Goal: Information Seeking & Learning: Understand process/instructions

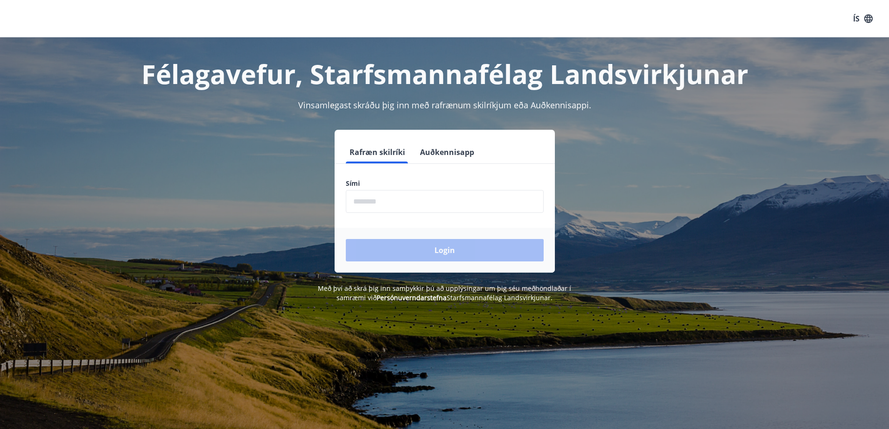
click at [380, 205] on input "phone" at bounding box center [445, 201] width 198 height 23
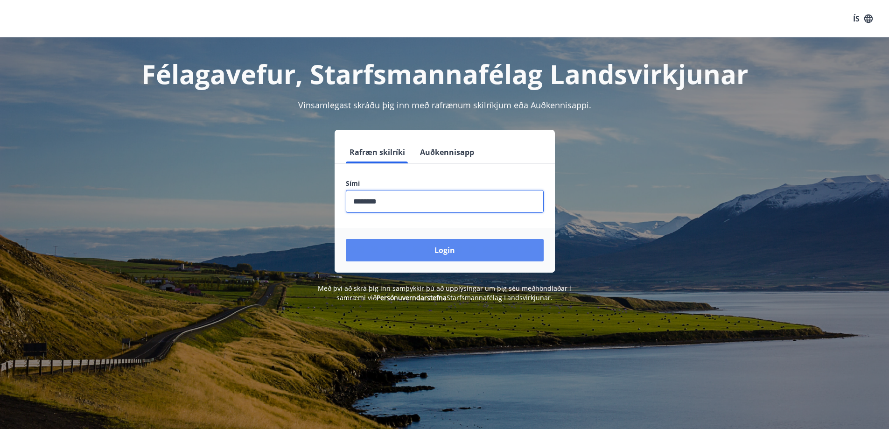
type input "********"
click at [480, 257] on button "Login" at bounding box center [445, 250] width 198 height 22
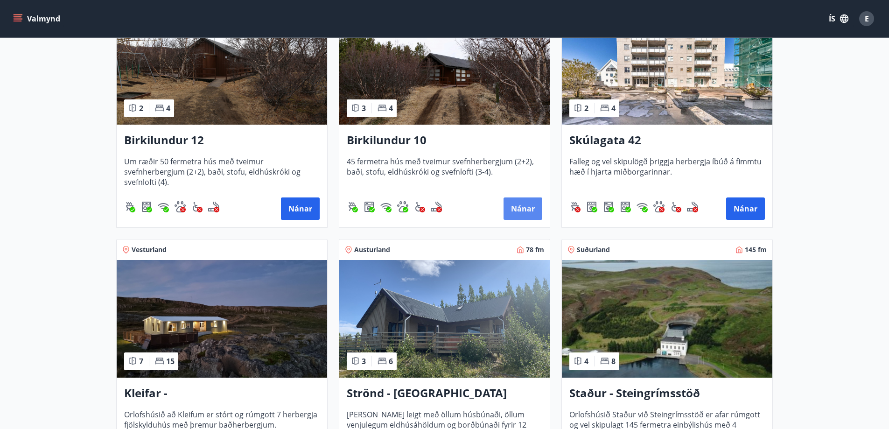
scroll to position [280, 0]
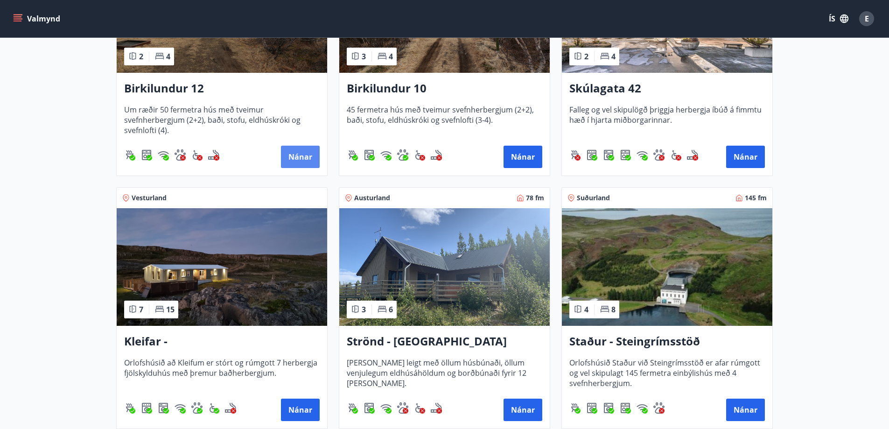
click at [291, 158] on button "Nánar" at bounding box center [300, 157] width 39 height 22
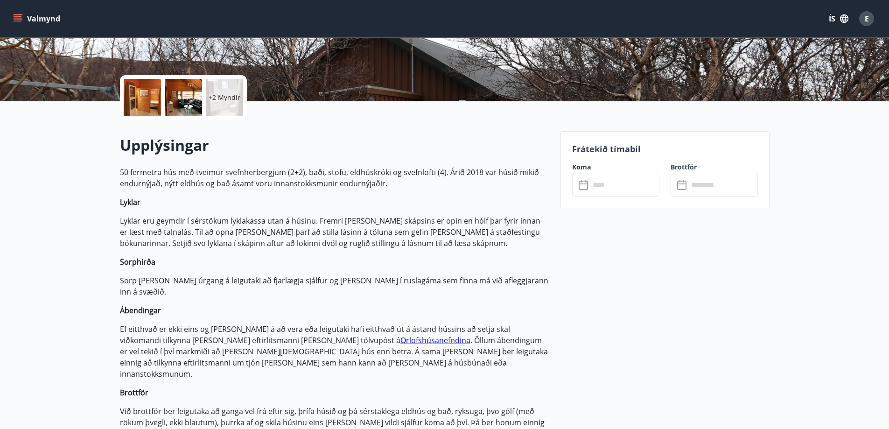
scroll to position [187, 0]
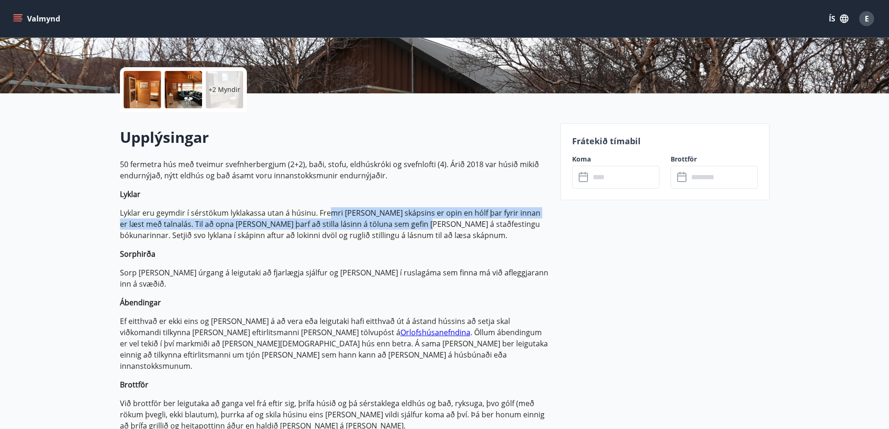
drag, startPoint x: 331, startPoint y: 213, endPoint x: 410, endPoint y: 222, distance: 79.4
click at [410, 222] on p "Lyklar eru geymdir í sérstökum lyklakassa utan á húsinu. Fremri hurð skápsins e…" at bounding box center [334, 224] width 429 height 34
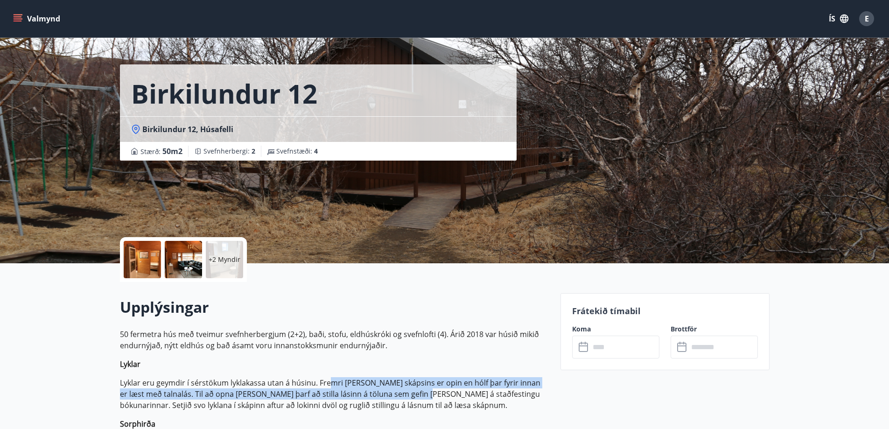
scroll to position [0, 0]
